Goal: Task Accomplishment & Management: Use online tool/utility

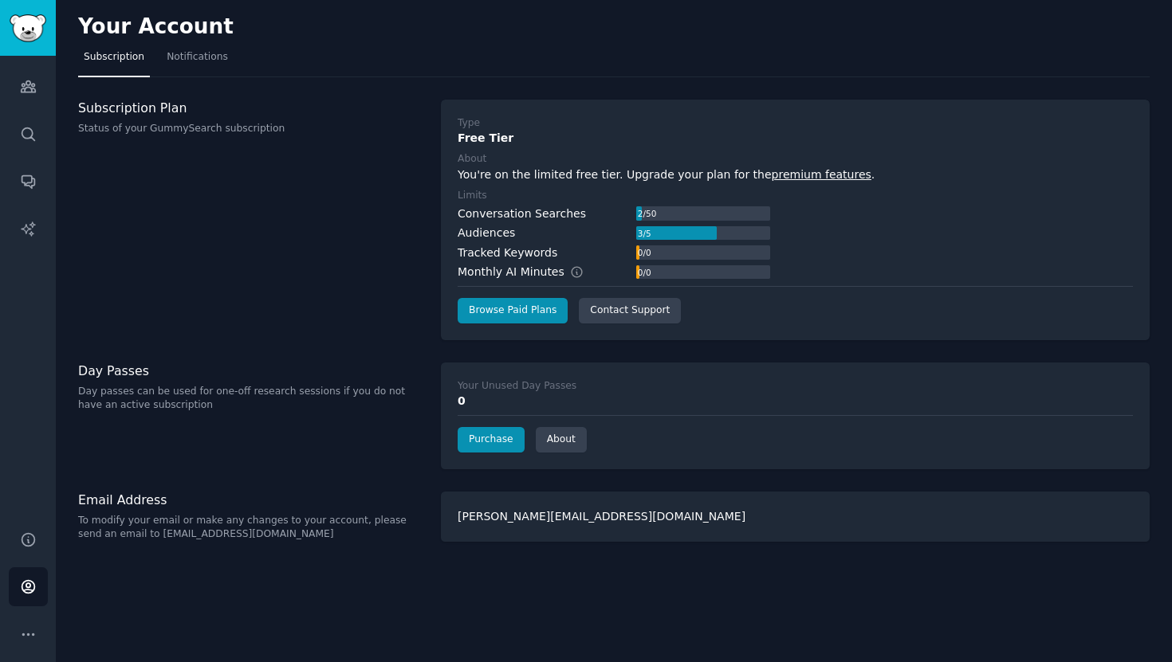
click at [115, 288] on div "Subscription Plan Status of your GummySearch subscription" at bounding box center [251, 220] width 346 height 241
click at [203, 50] on span "Notifications" at bounding box center [197, 57] width 61 height 14
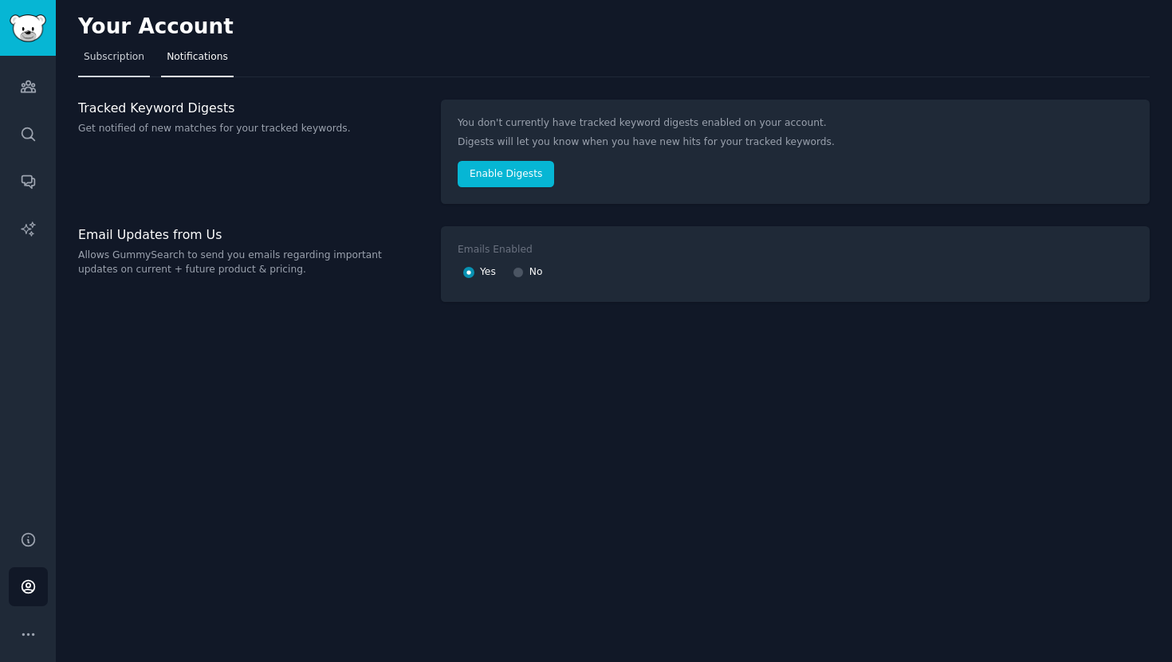
click at [110, 65] on link "Subscription" at bounding box center [114, 61] width 72 height 33
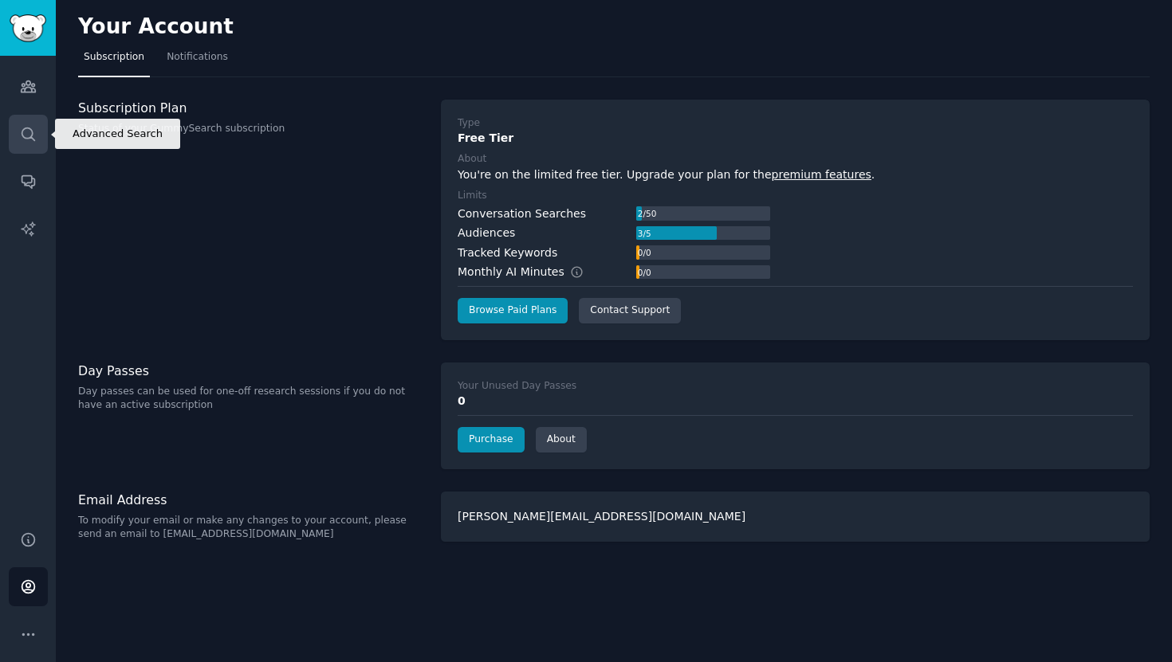
click at [34, 122] on link "Search" at bounding box center [28, 134] width 39 height 39
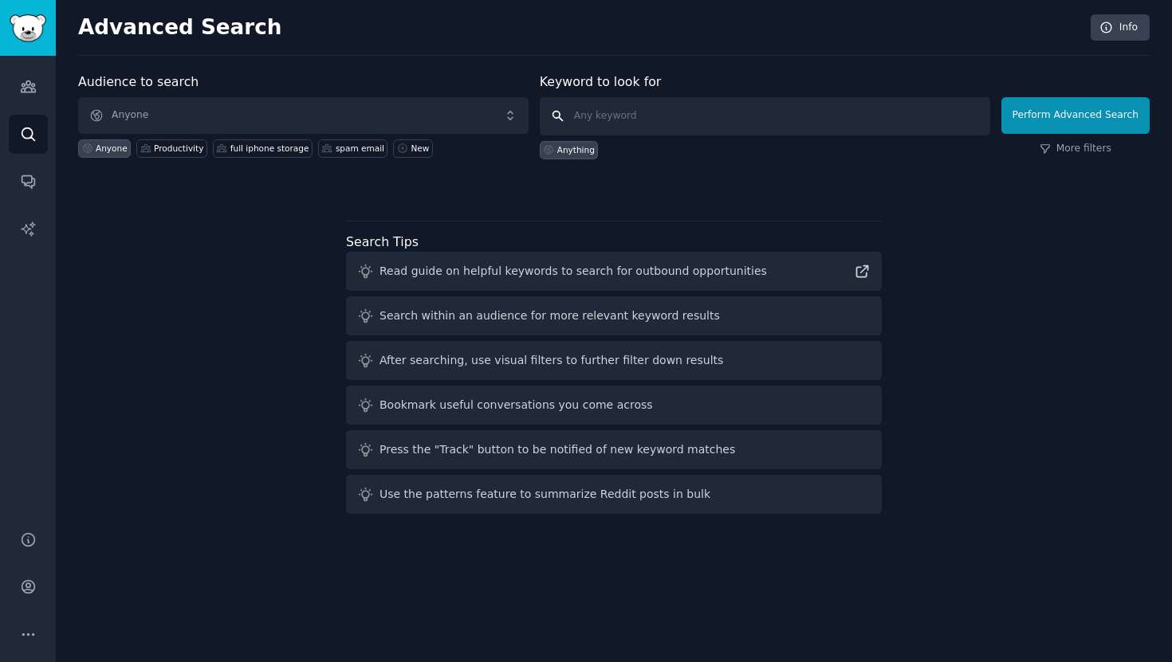
click at [681, 121] on input "text" at bounding box center [765, 116] width 450 height 38
type input "notes"
click button "Perform Advanced Search" at bounding box center [1075, 115] width 148 height 37
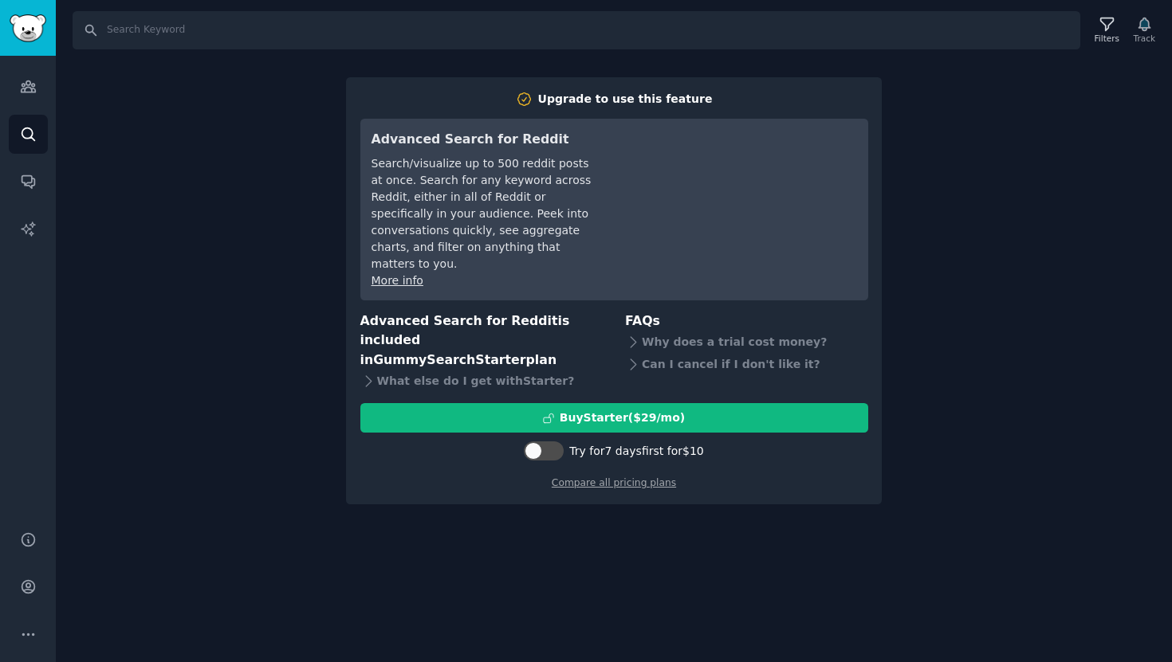
click at [1132, 308] on div "Search Filters Track Upgrade to use this feature Advanced Search for Reddit Sea…" at bounding box center [614, 331] width 1116 height 662
click at [60, 26] on div "Search Filters Track" at bounding box center [614, 24] width 1116 height 49
click at [39, 78] on link "Audiences" at bounding box center [28, 86] width 39 height 39
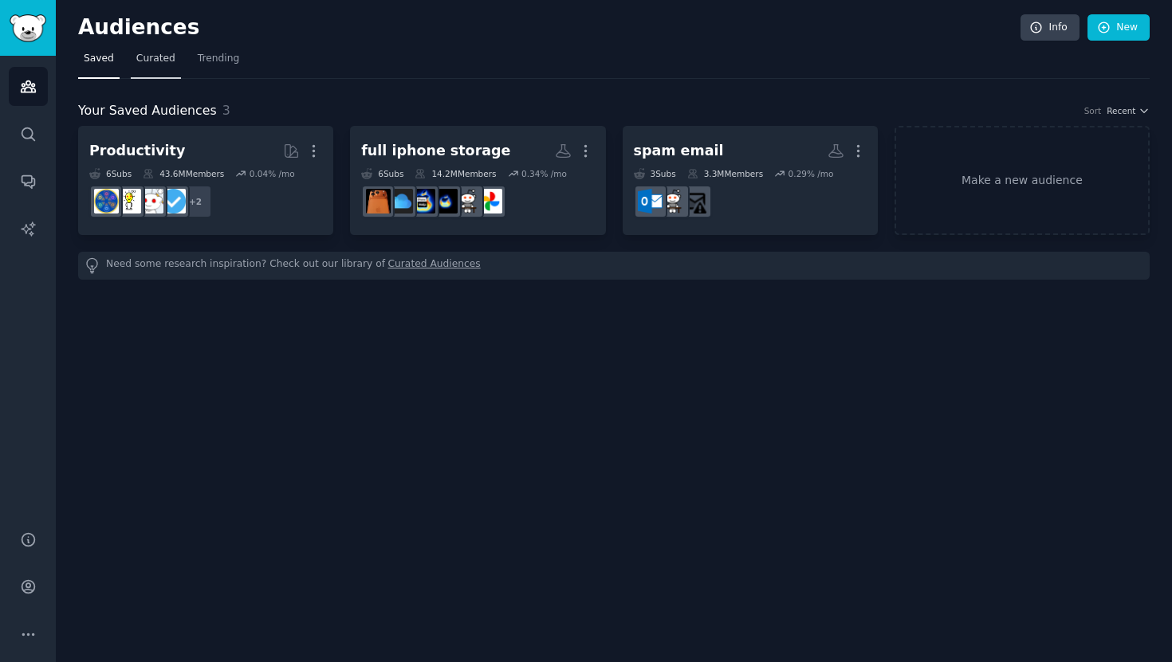
click at [153, 65] on span "Curated" at bounding box center [155, 59] width 39 height 14
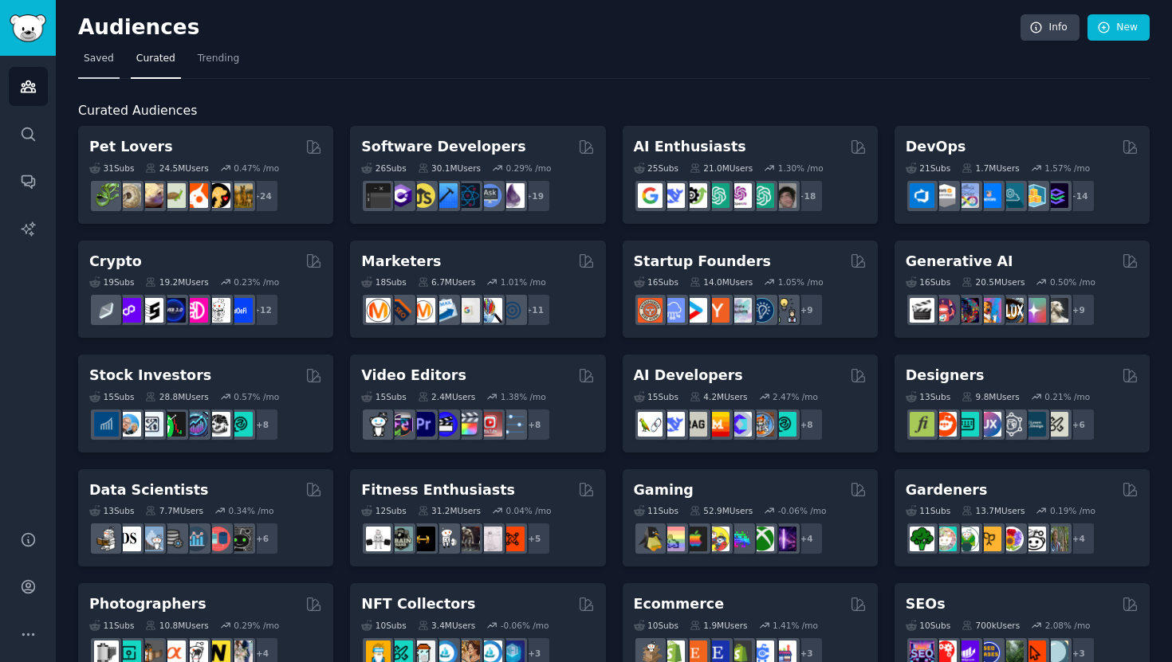
click at [111, 57] on span "Saved" at bounding box center [99, 59] width 30 height 14
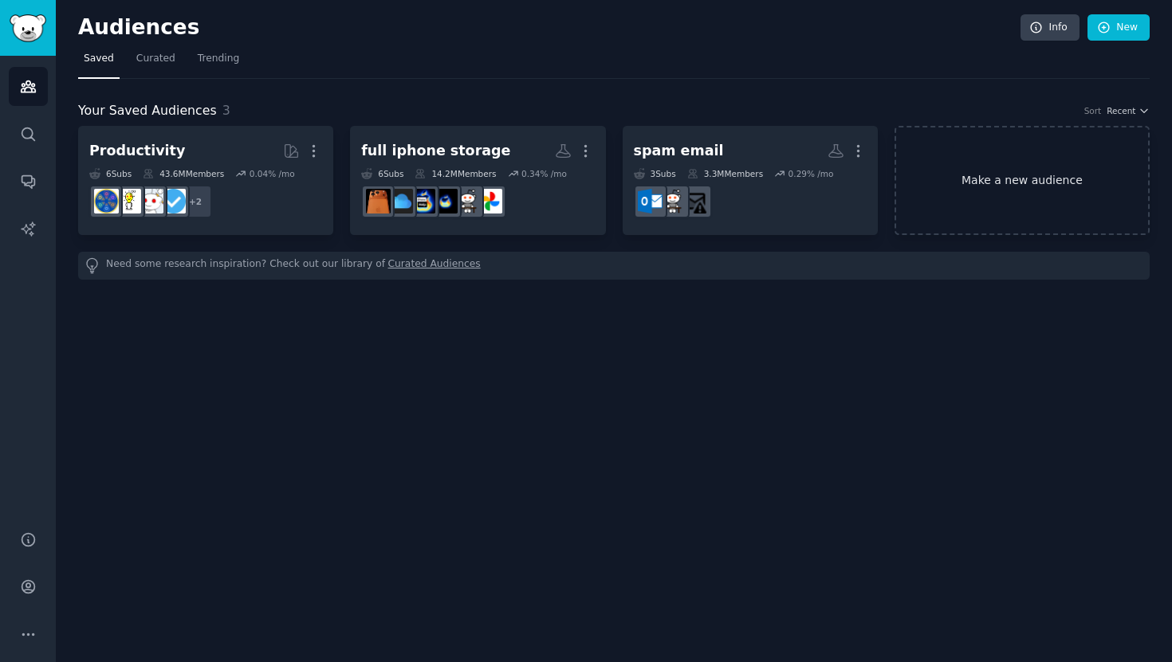
click at [987, 128] on link "Make a new audience" at bounding box center [1021, 180] width 255 height 109
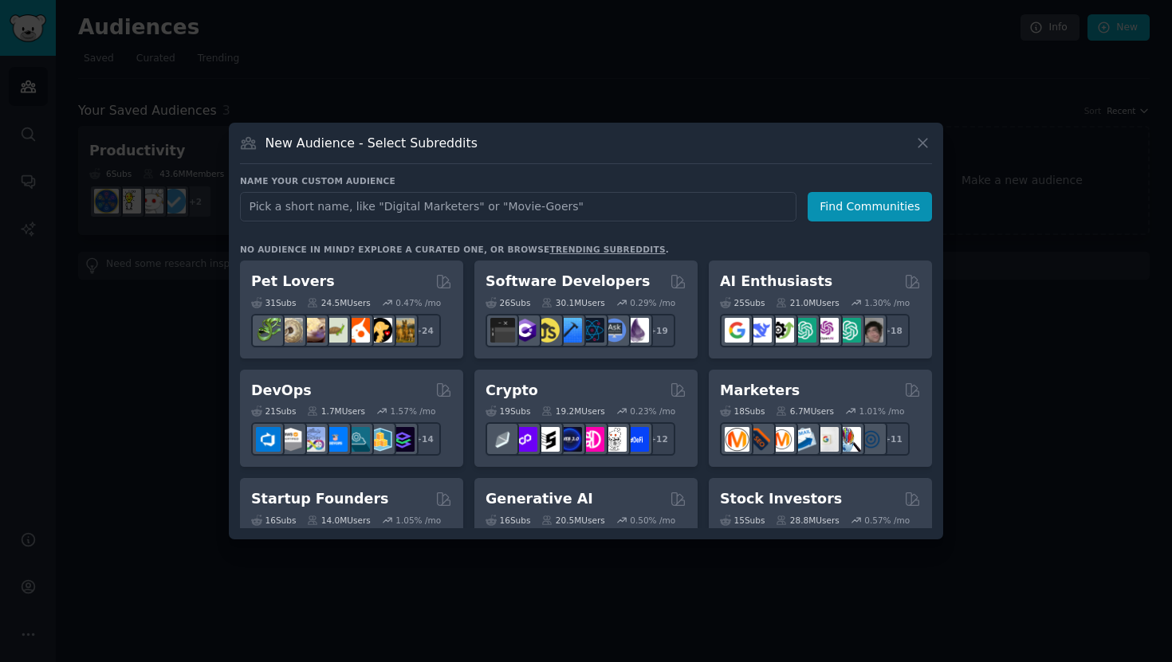
click at [374, 215] on input "text" at bounding box center [518, 206] width 556 height 29
type input "ai note taker"
click at [855, 202] on button "Find Communities" at bounding box center [869, 206] width 124 height 29
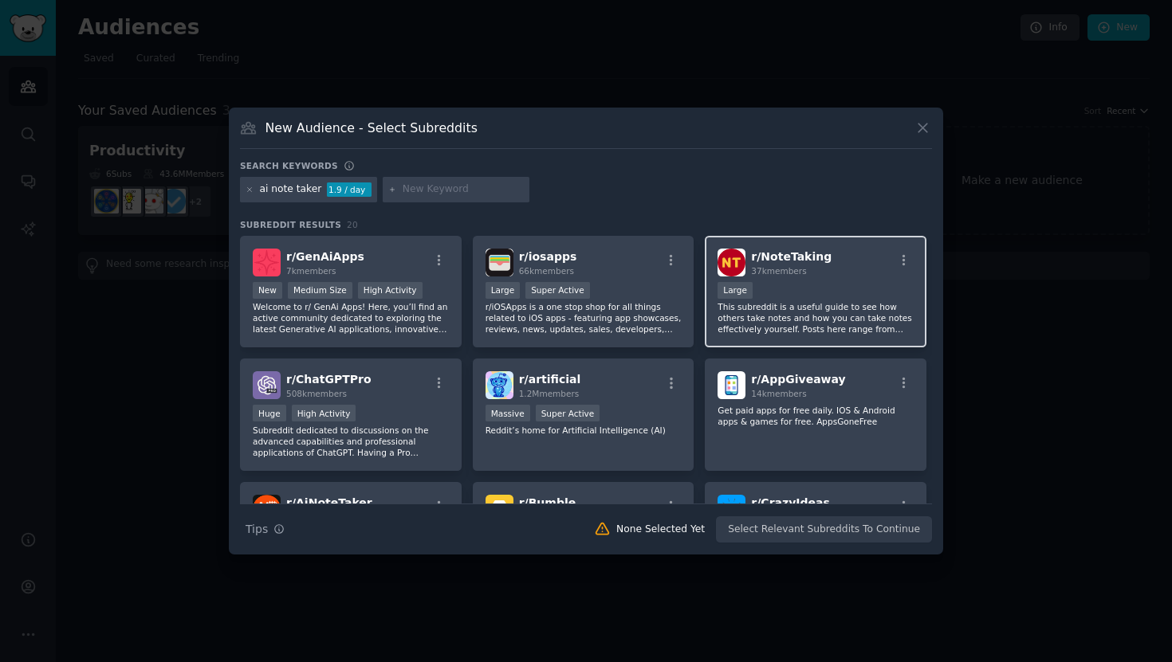
click at [754, 330] on p "This subreddit is a useful guide to see how others take notes and how you can t…" at bounding box center [815, 317] width 196 height 33
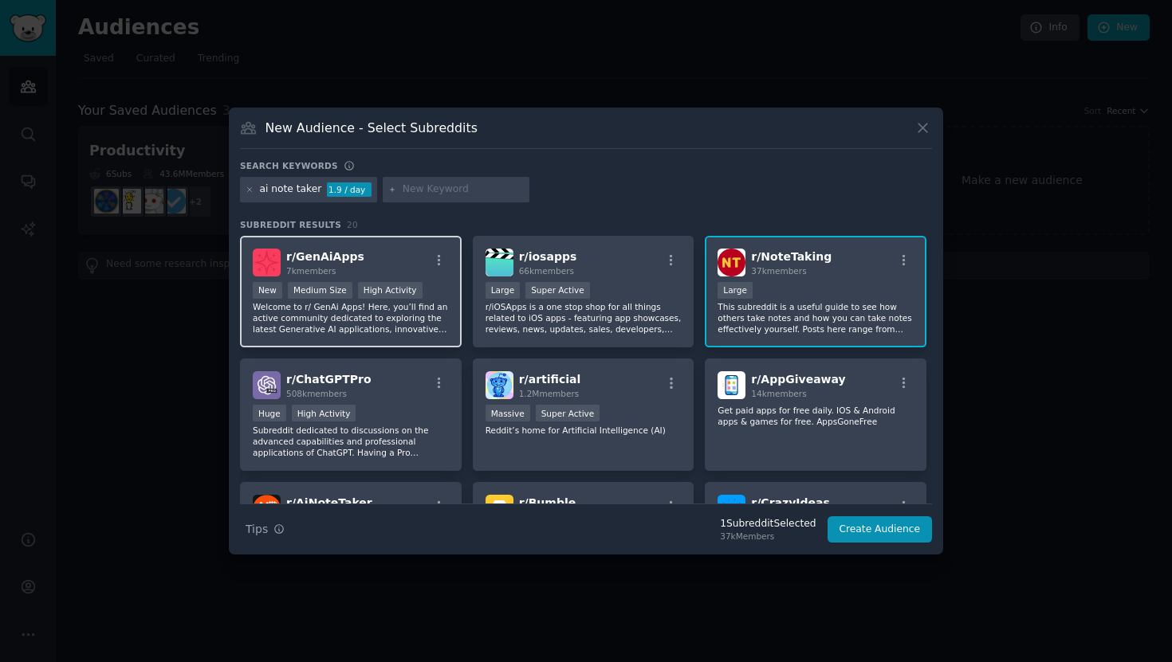
click at [391, 331] on p "Welcome to r/ GenAi Apps! Here, you’ll find an active community dedicated to ex…" at bounding box center [351, 317] width 196 height 33
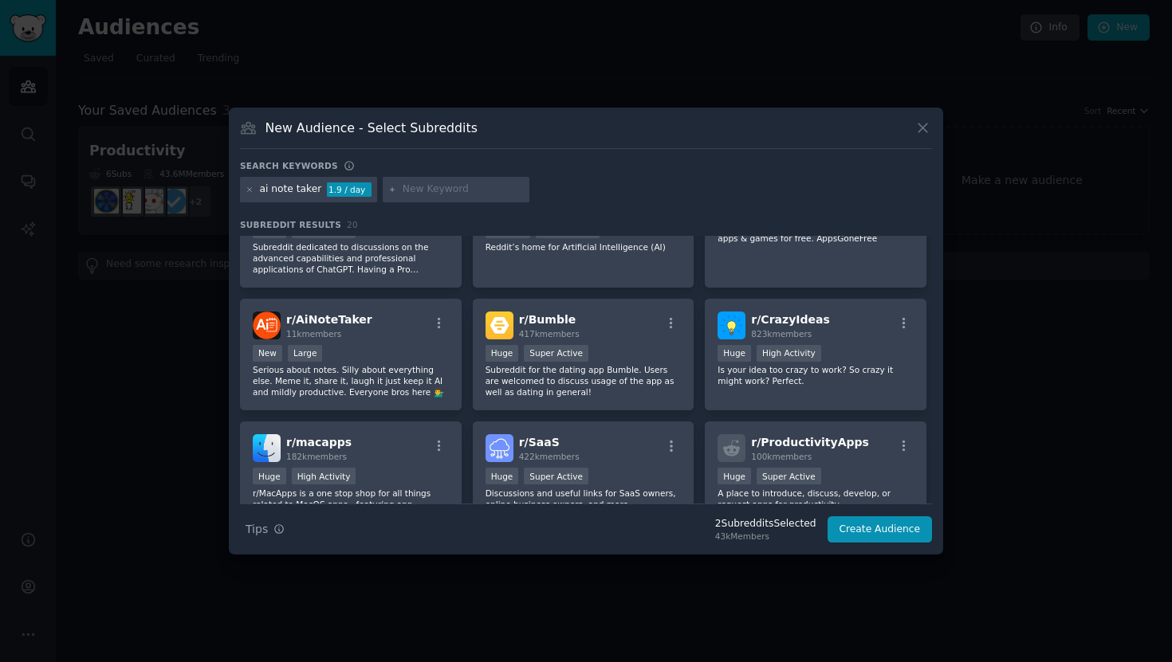
scroll to position [189, 0]
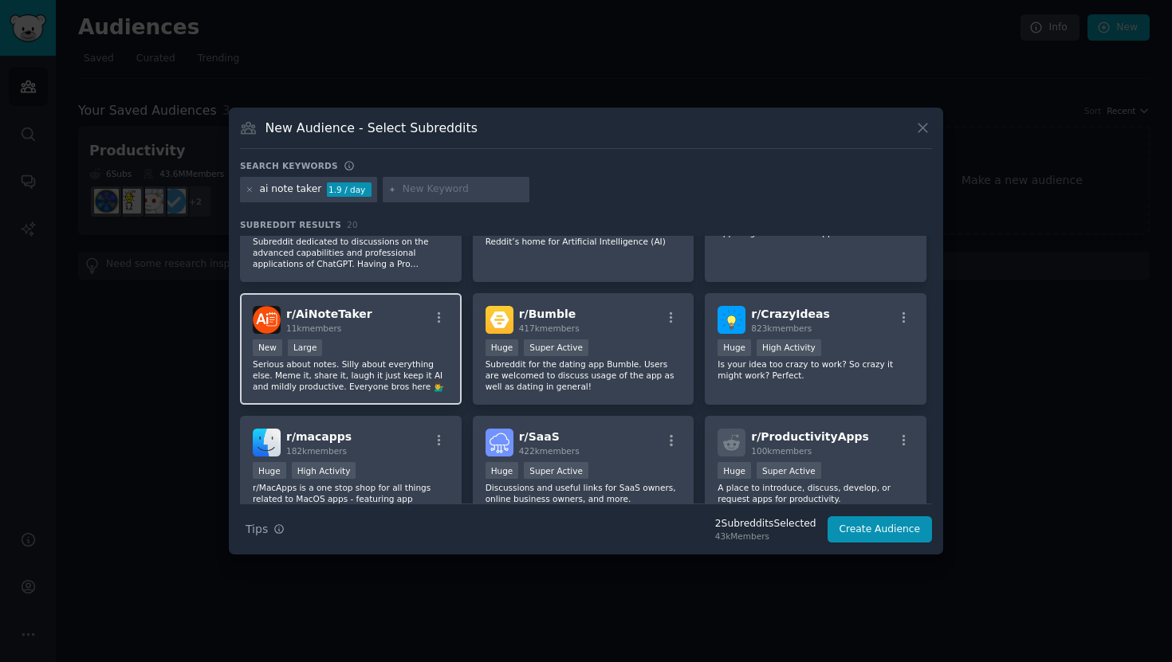
click at [394, 359] on p "Serious about notes. Silly about everything else. Meme it, share it, laugh it j…" at bounding box center [351, 375] width 196 height 33
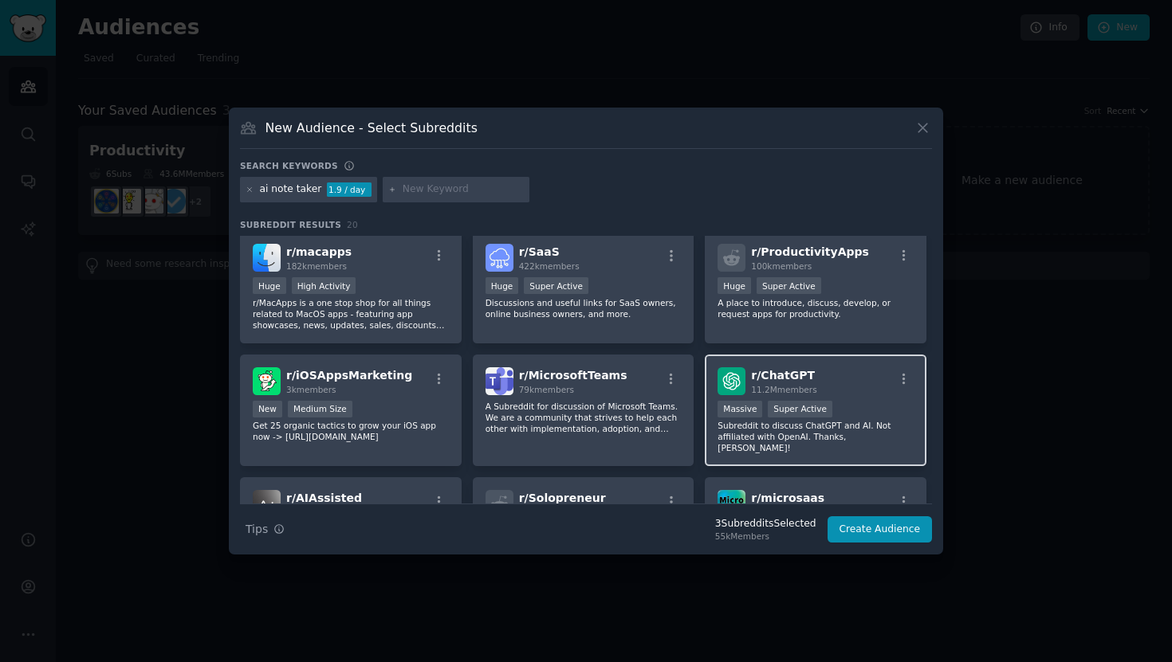
scroll to position [372, 0]
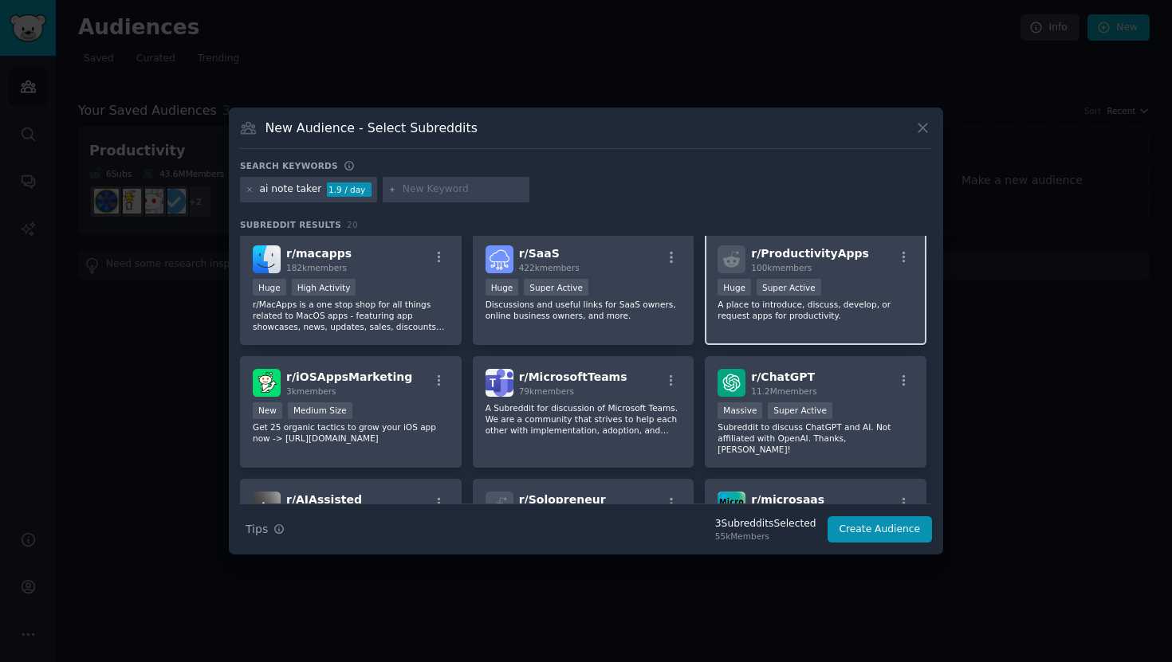
click at [759, 326] on div "r/ ProductivityApps 100k members Huge Super Active A place to introduce, discus…" at bounding box center [816, 289] width 222 height 112
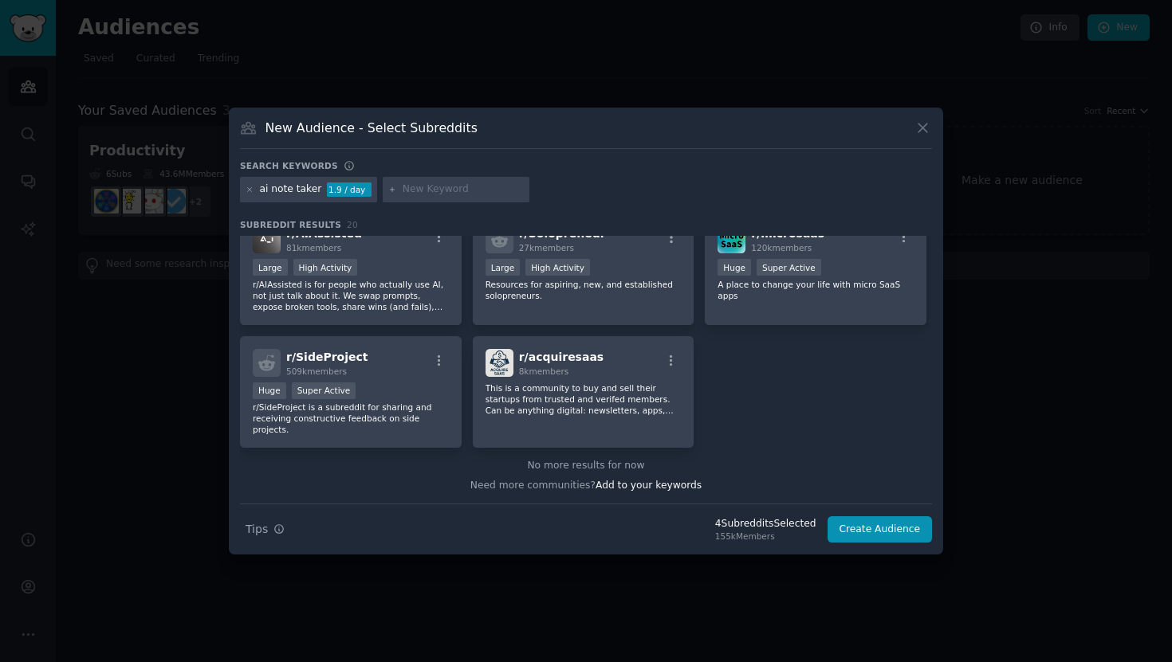
scroll to position [0, 0]
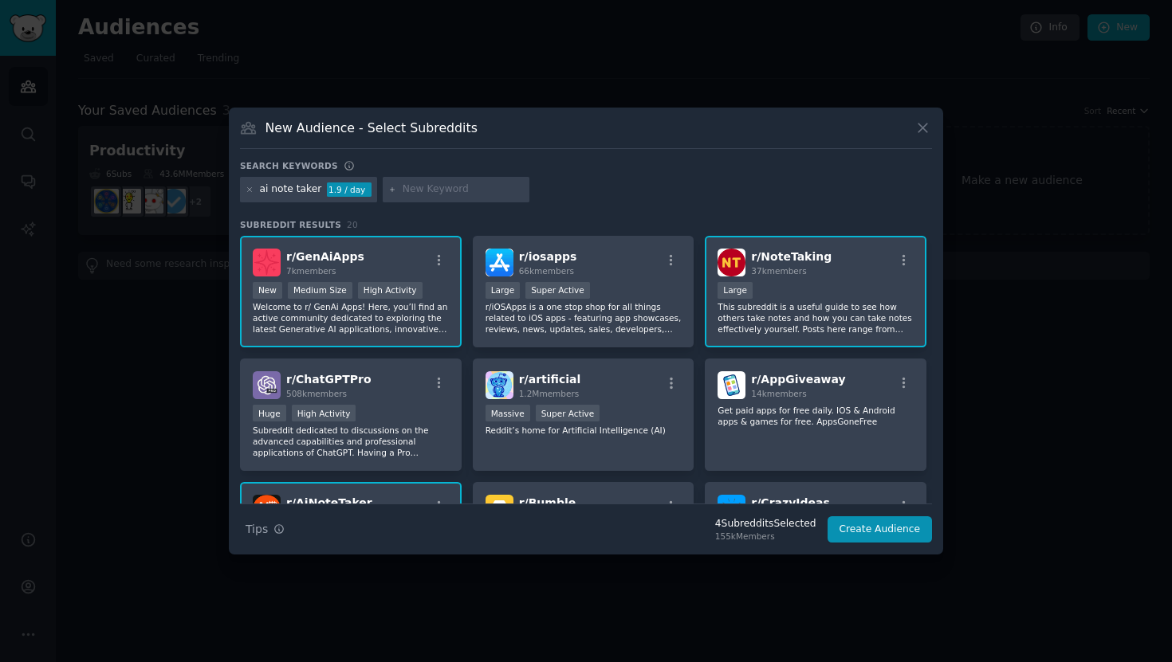
click at [410, 194] on input "text" at bounding box center [462, 190] width 121 height 14
type input "note taking app"
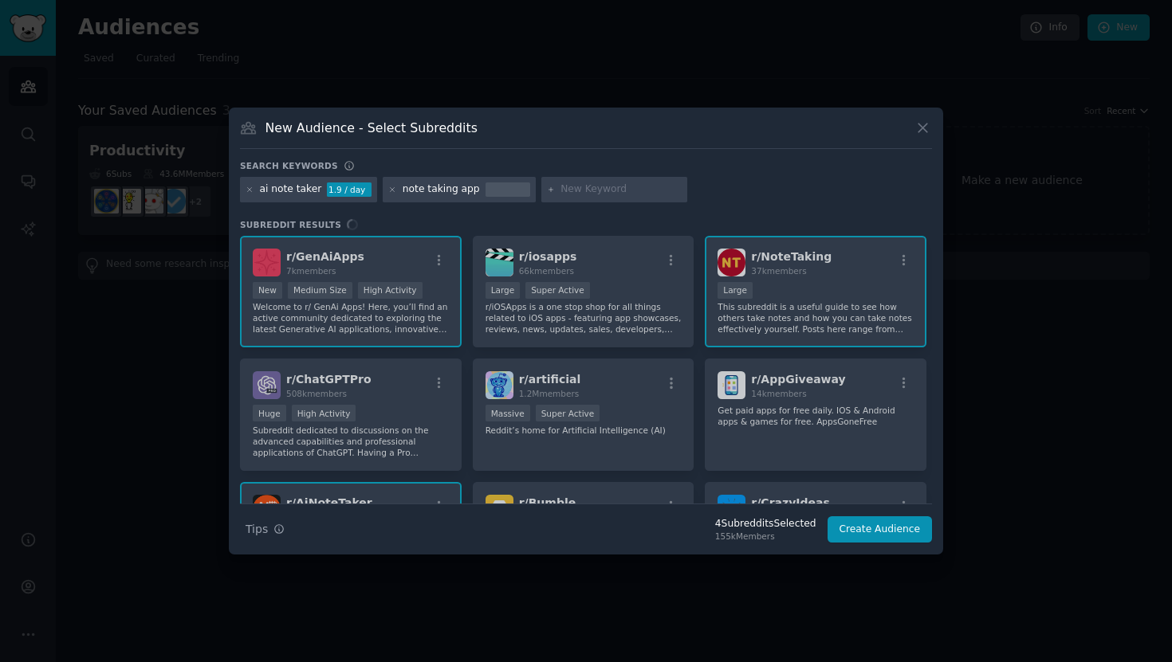
click at [467, 189] on div "note taking app" at bounding box center [440, 190] width 77 height 14
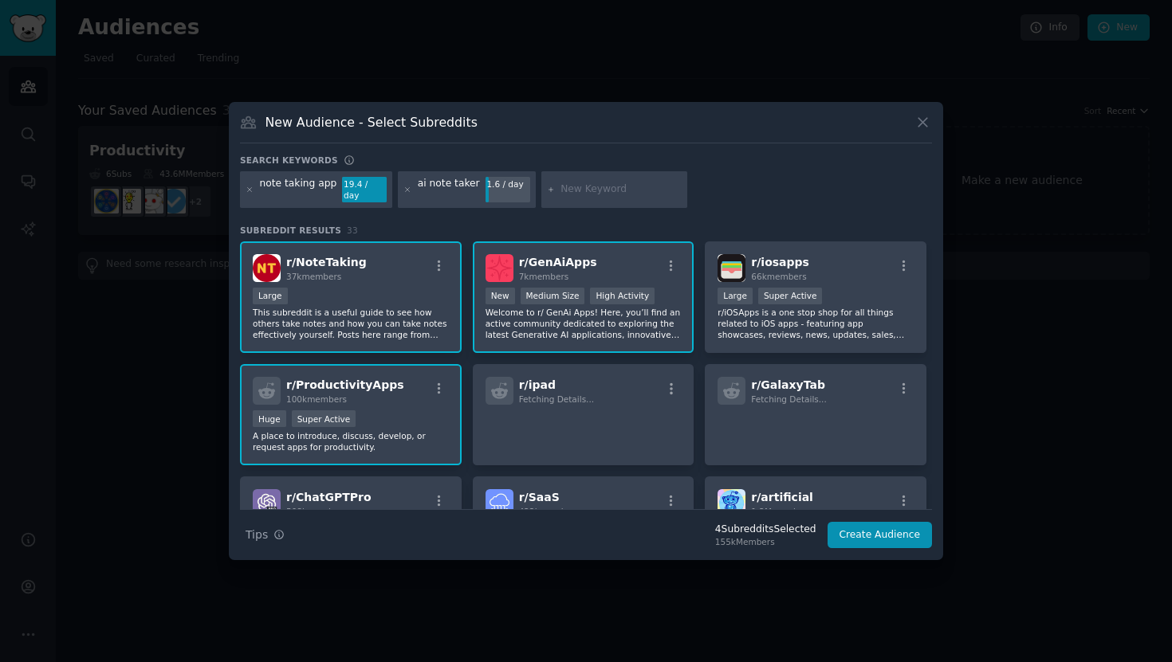
click at [498, 189] on div "1.6 / day" at bounding box center [507, 184] width 45 height 14
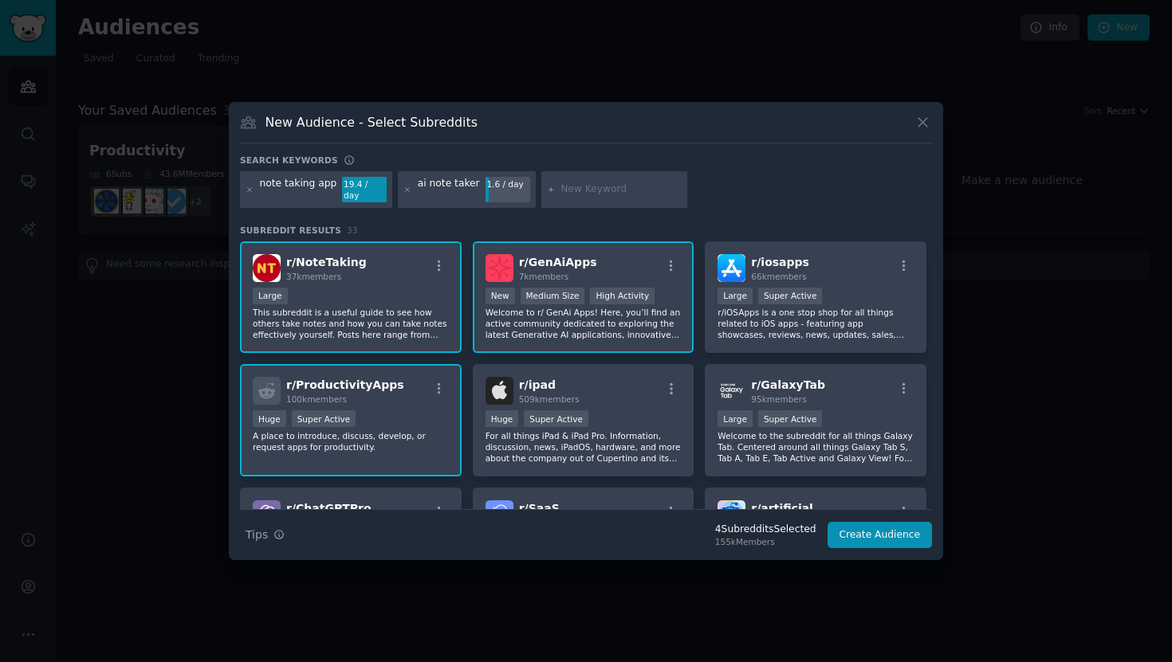
click at [430, 190] on div "ai note taker" at bounding box center [449, 190] width 62 height 26
click at [694, 206] on div "note taking app 19.4 / day ai note taker 1.6 / day" at bounding box center [586, 192] width 692 height 42
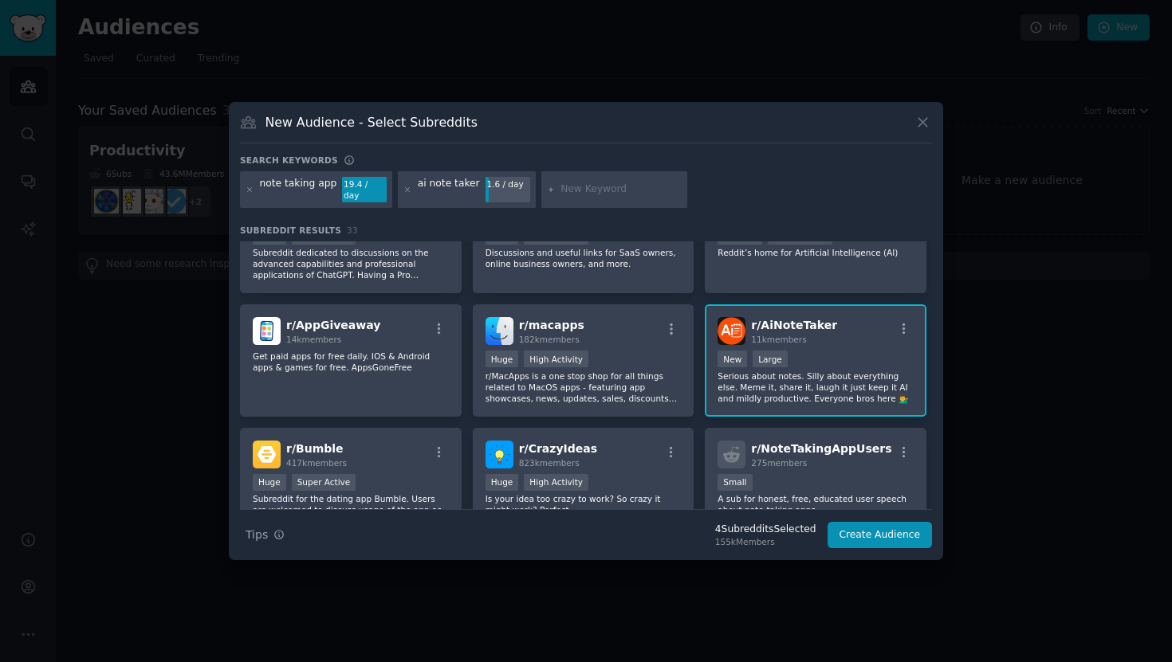
scroll to position [316, 0]
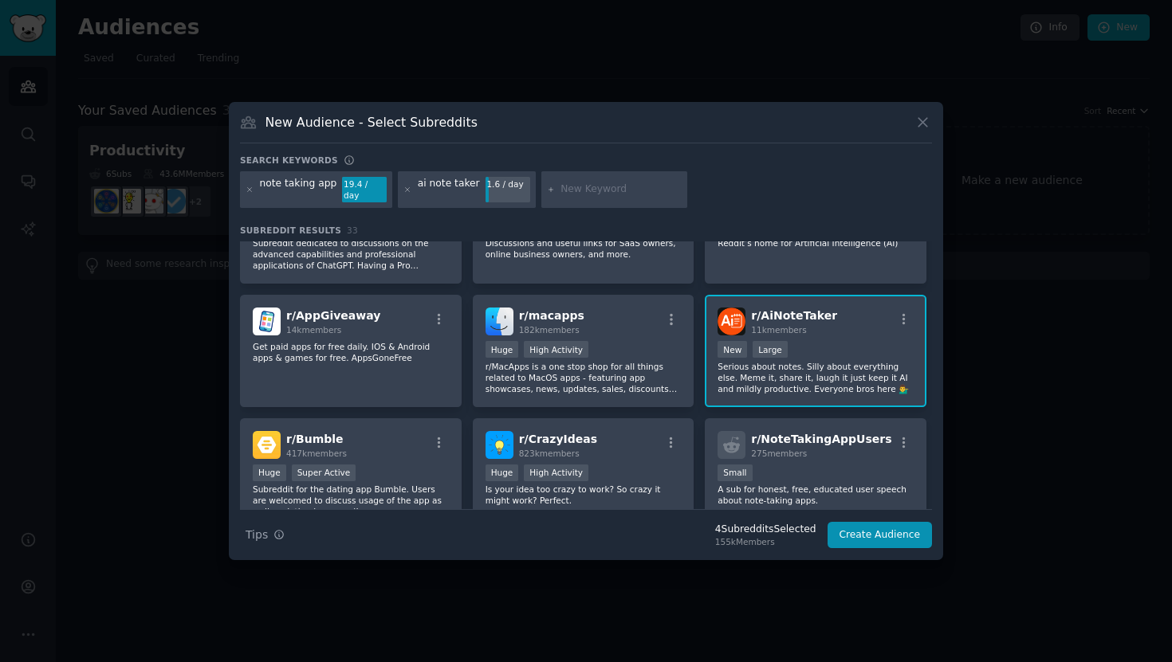
click at [561, 188] on input "text" at bounding box center [620, 190] width 121 height 14
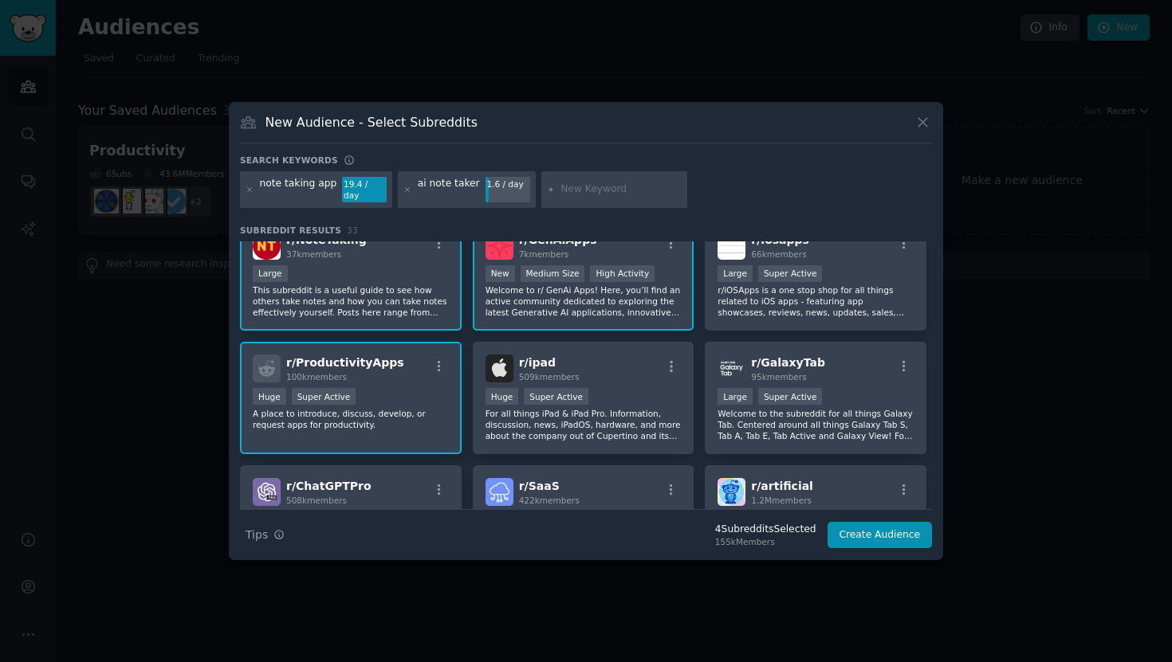
scroll to position [0, 0]
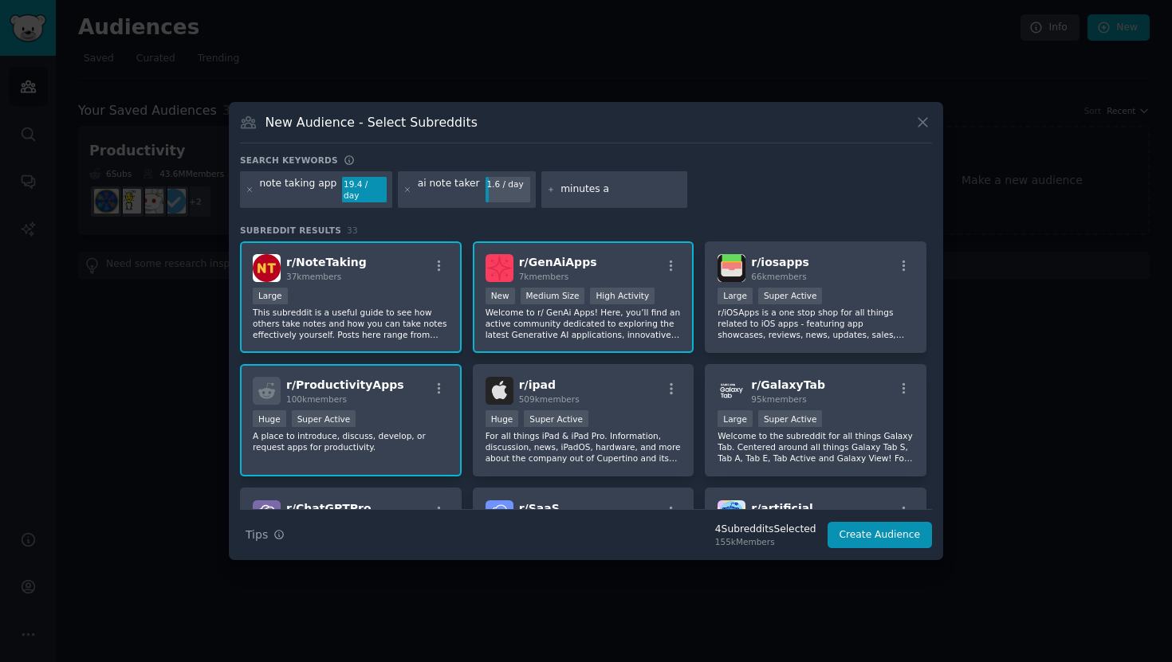
type input "minutes ai"
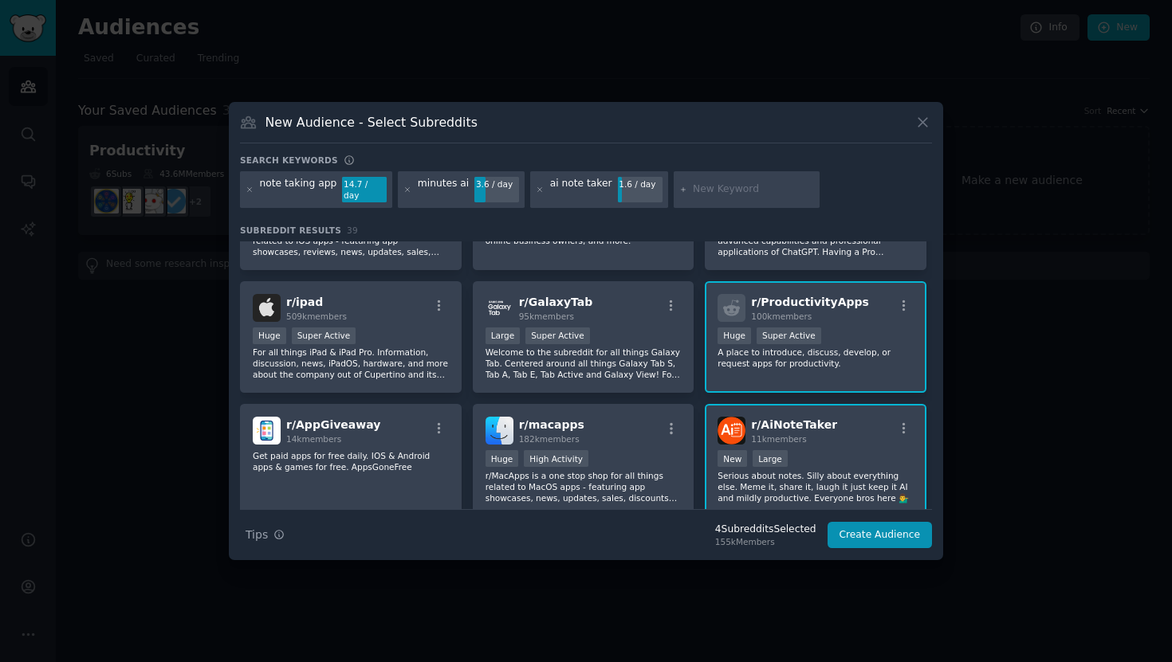
scroll to position [228, 0]
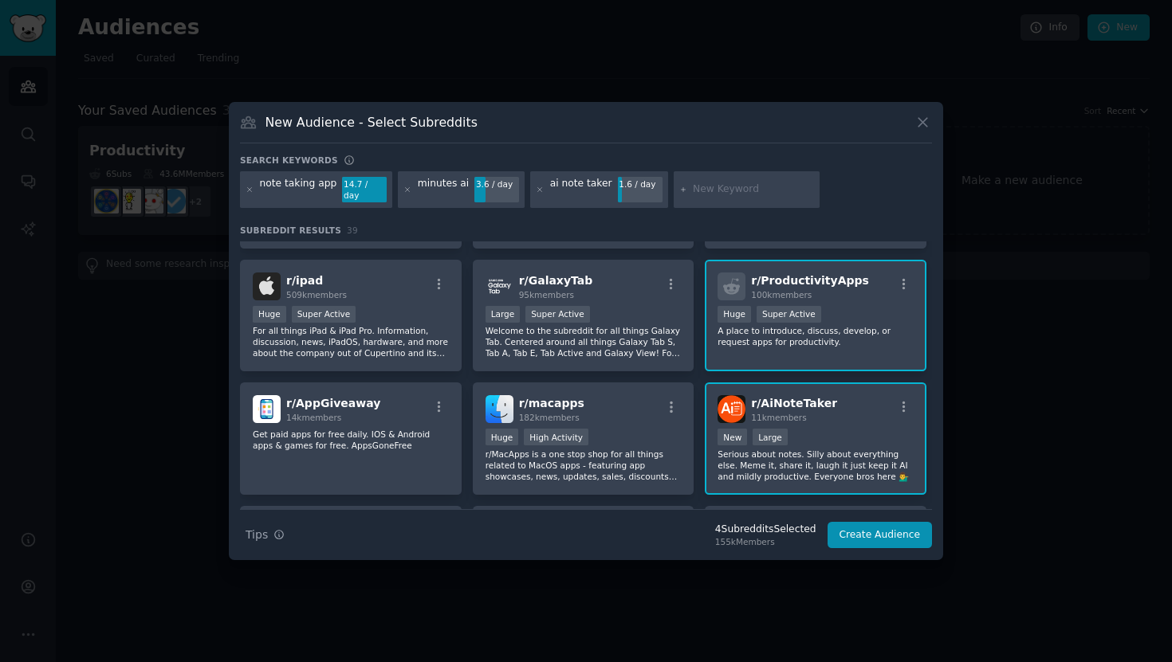
click at [594, 190] on div "ai note taker" at bounding box center [581, 190] width 62 height 26
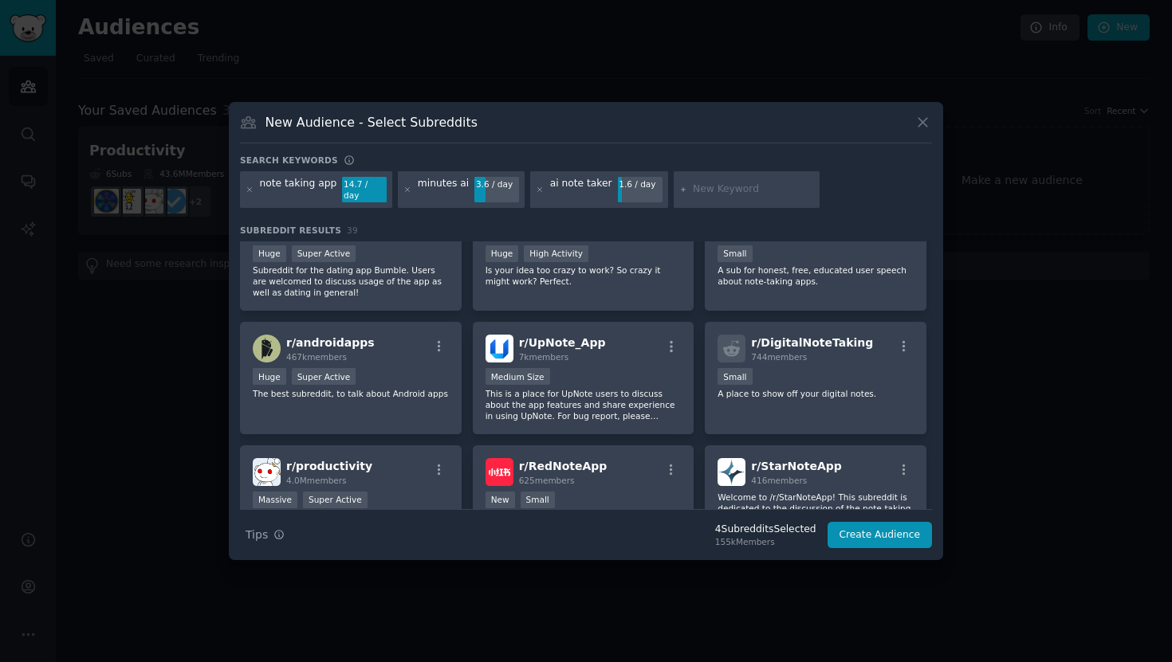
scroll to position [536, 0]
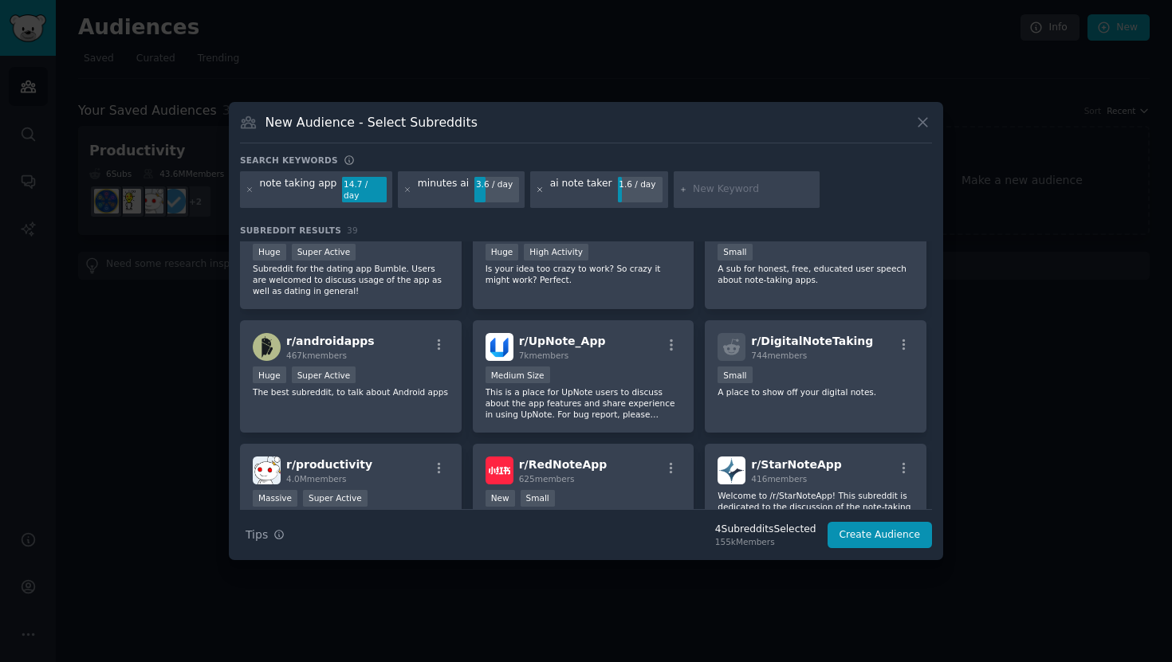
click at [536, 191] on icon at bounding box center [540, 190] width 9 height 9
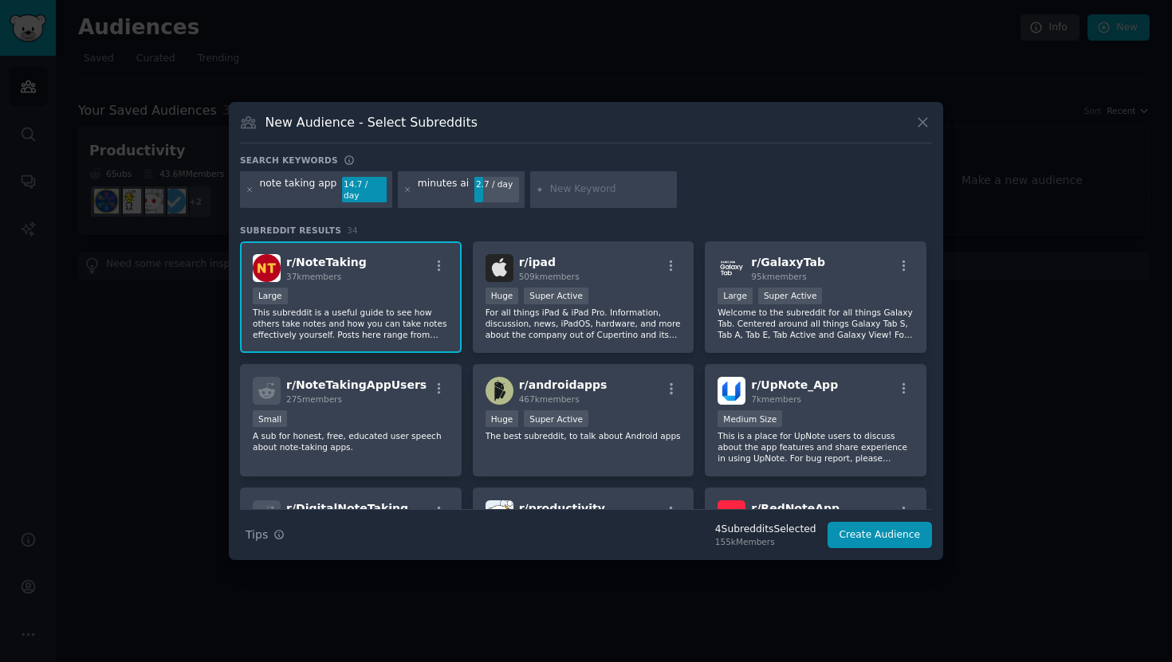
click at [750, 198] on div "note taking app 14.7 / day minutes ai 2.7 / day" at bounding box center [586, 192] width 692 height 42
click at [709, 198] on div "note taking app 14.7 / day minutes ai 2.7 / day" at bounding box center [586, 192] width 692 height 42
click at [453, 162] on div "Search keywords" at bounding box center [586, 163] width 692 height 17
click at [307, 197] on div "note taking app 14.7 / day" at bounding box center [316, 189] width 152 height 37
click at [850, 533] on button "Create Audience" at bounding box center [879, 535] width 105 height 27
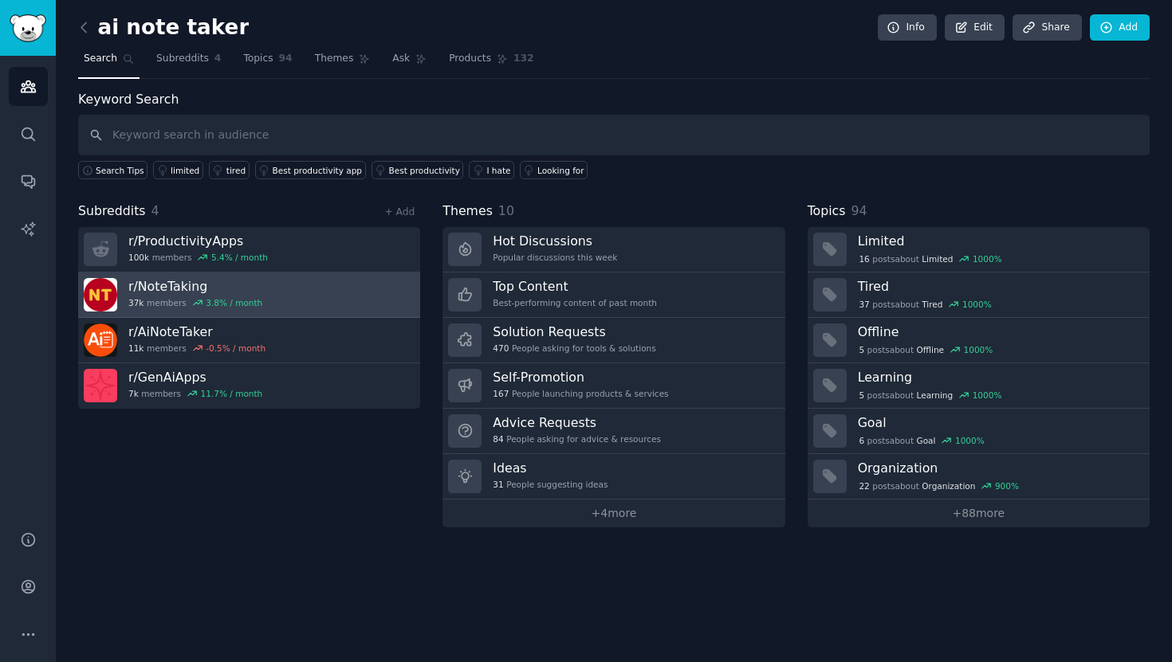
click at [256, 289] on link "r/ NoteTaking 37k members 3.8 % / month" at bounding box center [249, 295] width 342 height 45
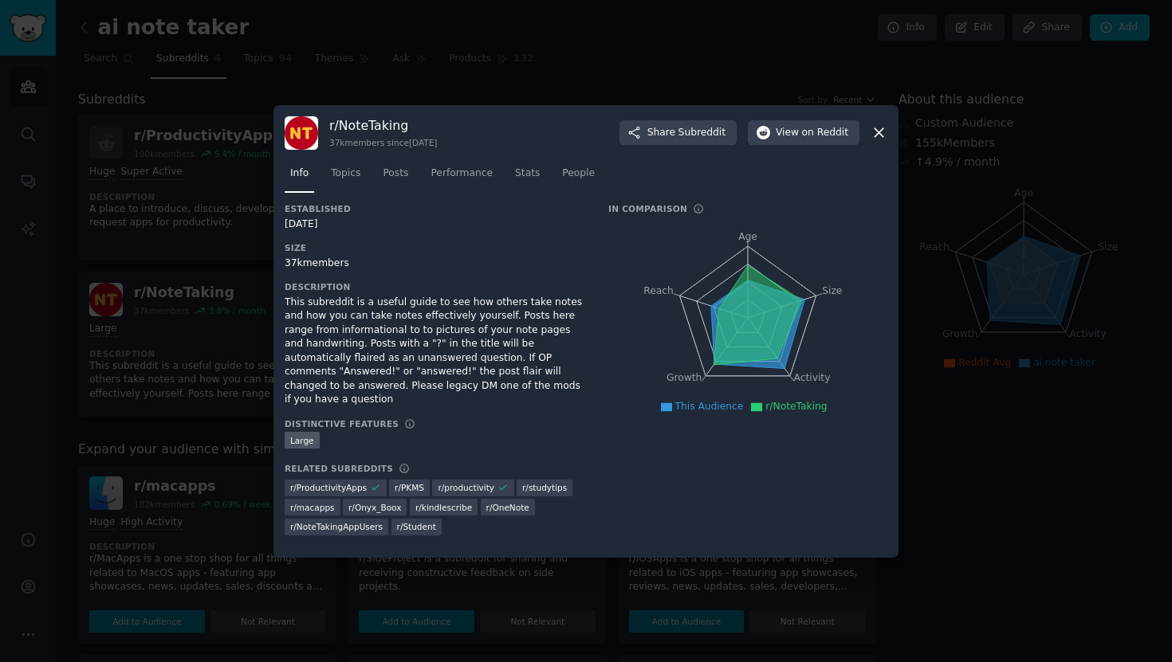
click at [967, 469] on div at bounding box center [586, 331] width 1172 height 662
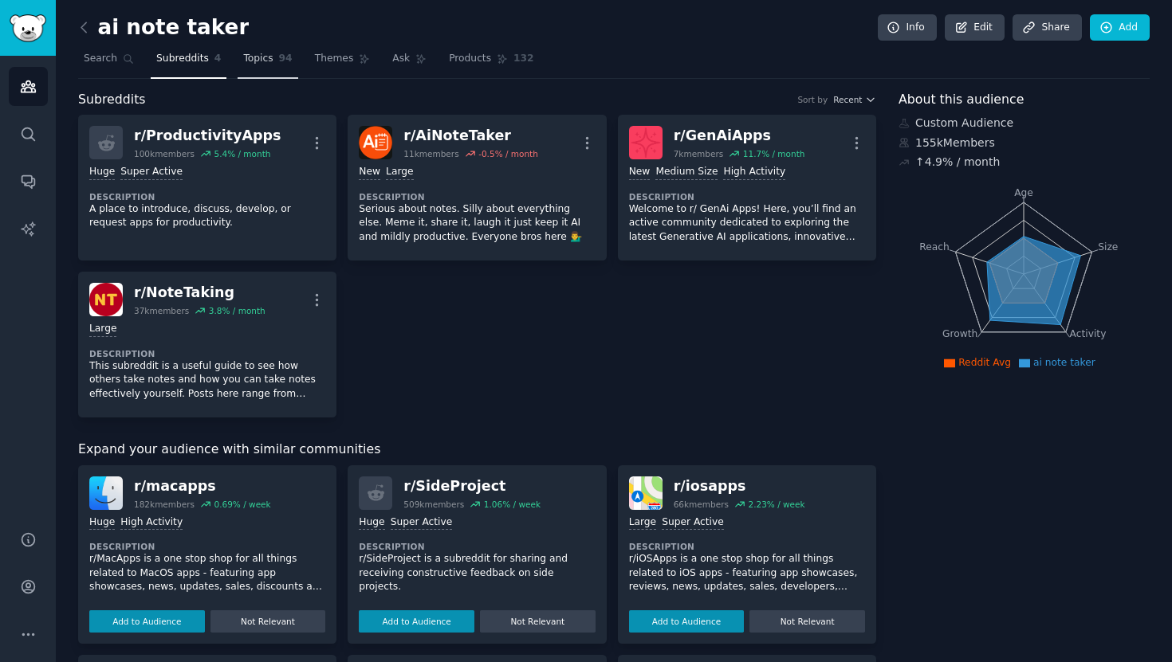
click at [274, 61] on link "Topics 94" at bounding box center [267, 62] width 60 height 33
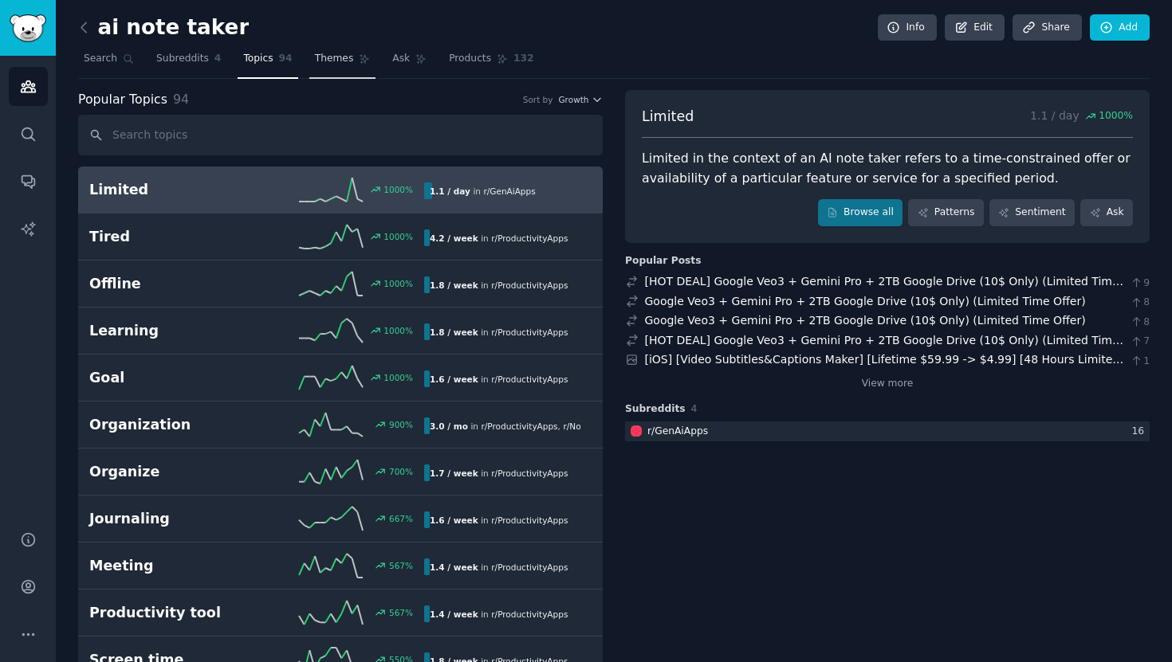
click at [336, 69] on link "Themes" at bounding box center [342, 62] width 67 height 33
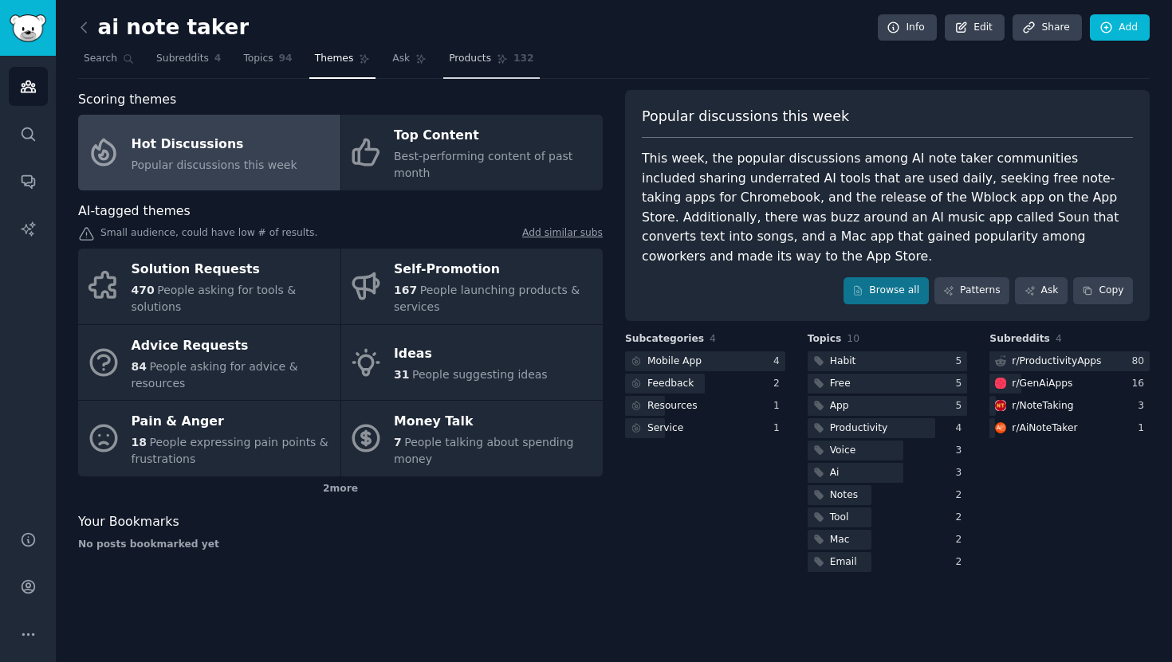
click at [460, 65] on span "Products" at bounding box center [470, 59] width 42 height 14
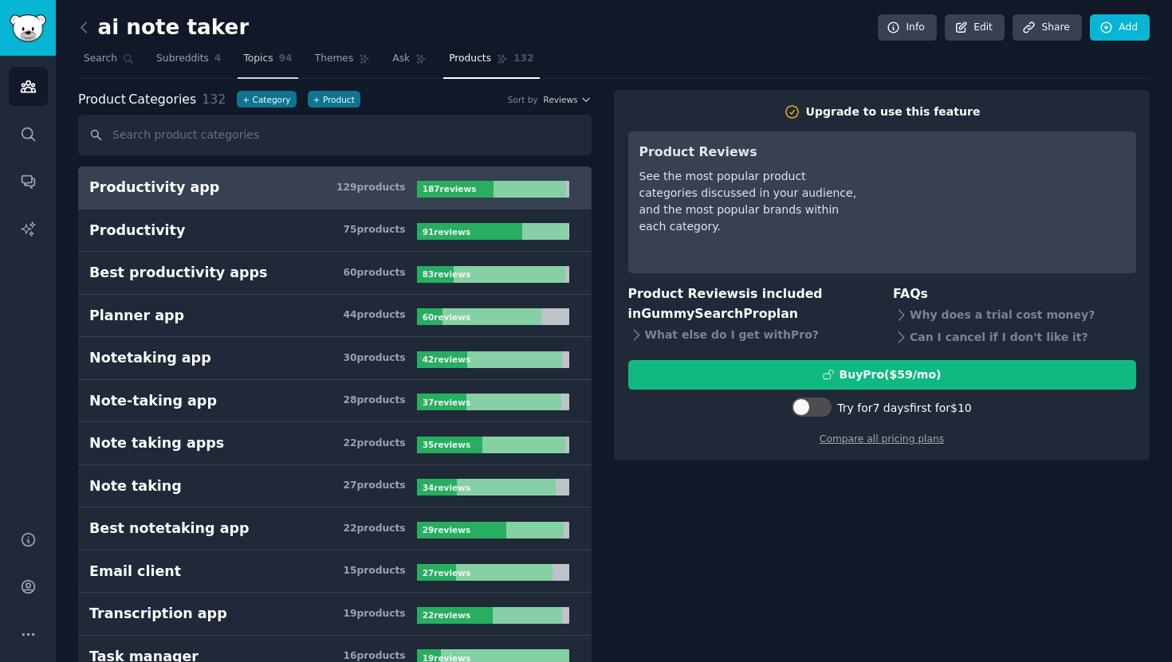
click at [260, 53] on span "Topics" at bounding box center [257, 59] width 29 height 14
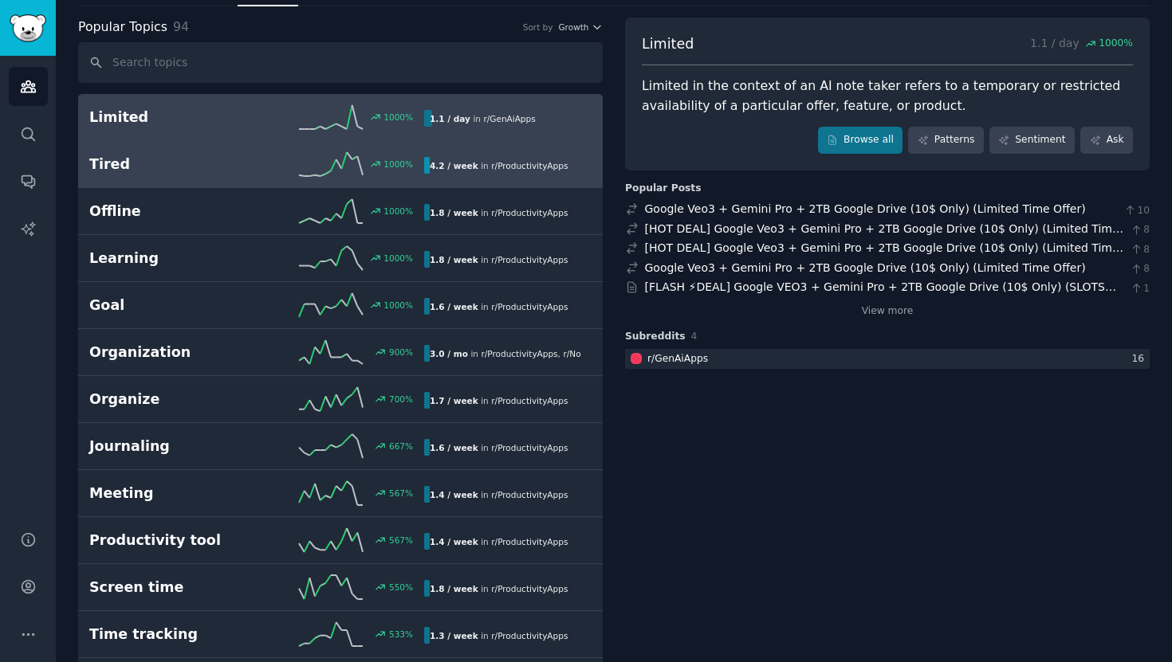
scroll to position [77, 0]
